Goal: Task Accomplishment & Management: Manage account settings

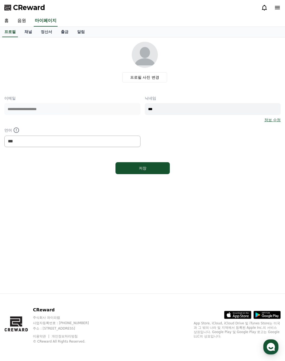
select select "**********"
click at [46, 32] on link "정산서" at bounding box center [46, 32] width 20 height 10
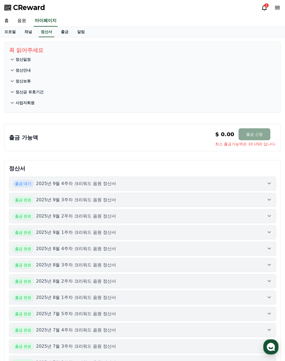
click at [264, 183] on div "출금 대기 2025년 9월 4주차 크리워드 음원 정산서" at bounding box center [142, 183] width 260 height 7
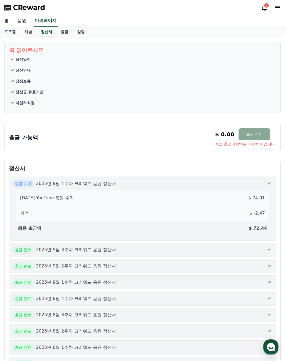
click at [264, 183] on div "출금 대기 2025년 9월 4주차 크리워드 음원 정산서" at bounding box center [142, 183] width 260 height 7
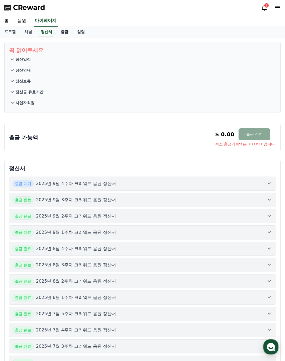
click at [66, 32] on link "출금" at bounding box center [64, 32] width 16 height 10
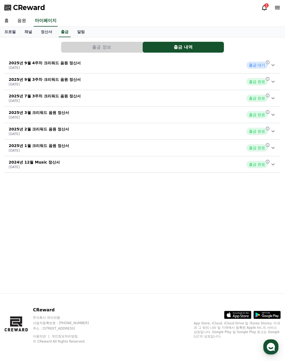
click at [269, 66] on div "출금 대기" at bounding box center [261, 65] width 30 height 7
